Goal: Manage account settings

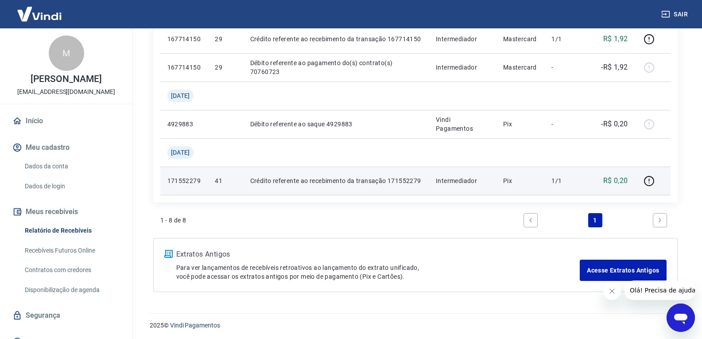
scroll to position [357, 0]
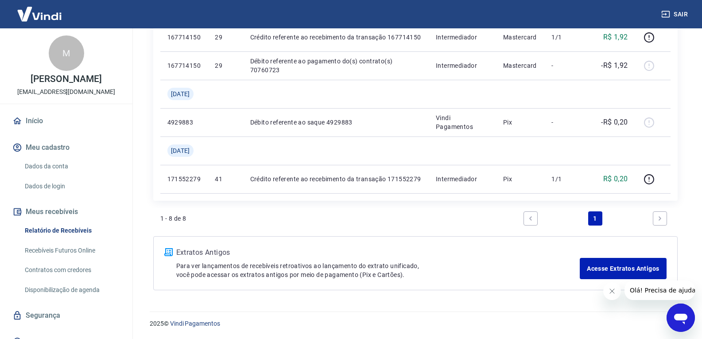
click at [663, 218] on link "Next page" at bounding box center [660, 218] width 14 height 14
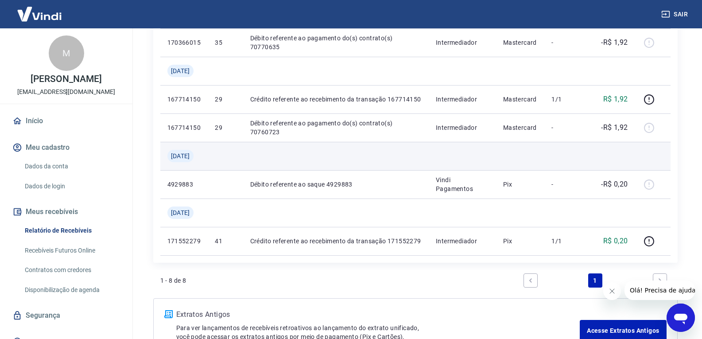
scroll to position [310, 0]
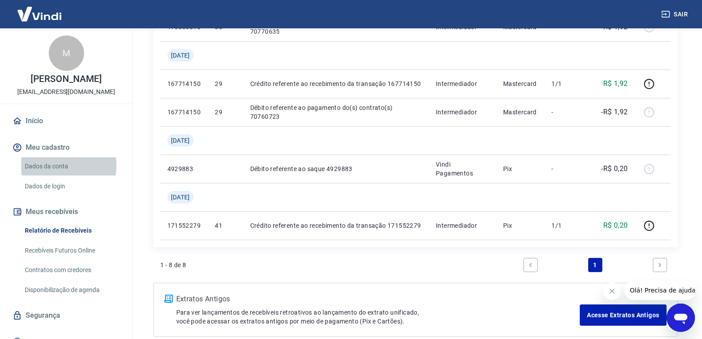
click at [52, 165] on link "Dados da conta" at bounding box center [71, 166] width 101 height 18
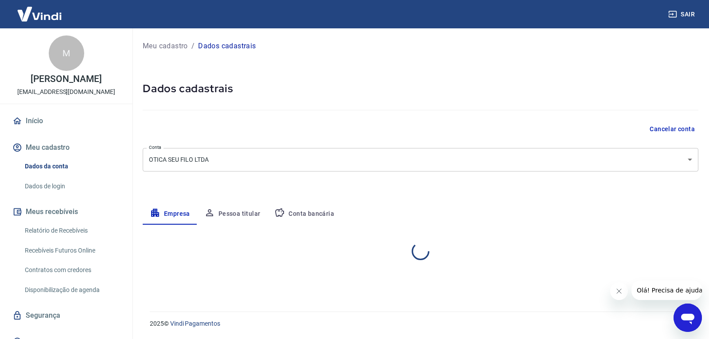
select select "MT"
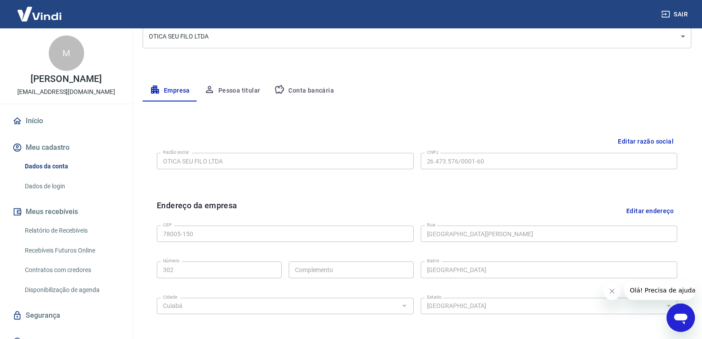
scroll to position [123, 0]
click at [296, 90] on button "Conta bancária" at bounding box center [304, 91] width 74 height 21
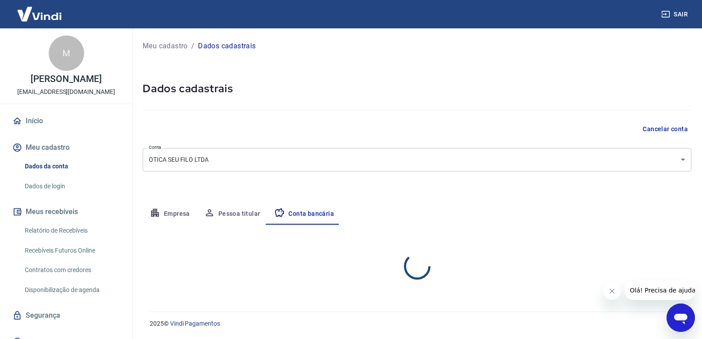
scroll to position [0, 0]
select select "1"
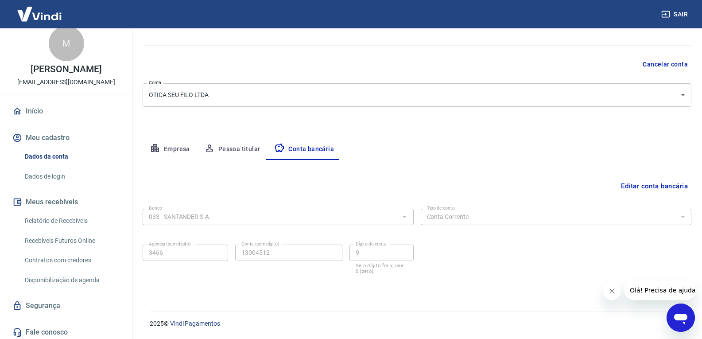
scroll to position [13, 0]
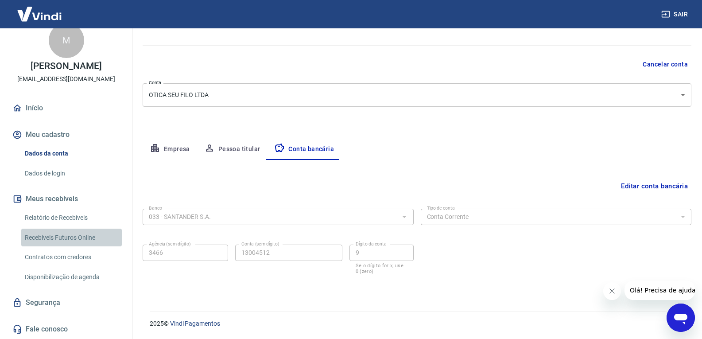
click at [82, 238] on link "Recebíveis Futuros Online" at bounding box center [71, 238] width 101 height 18
